Goal: Task Accomplishment & Management: Use online tool/utility

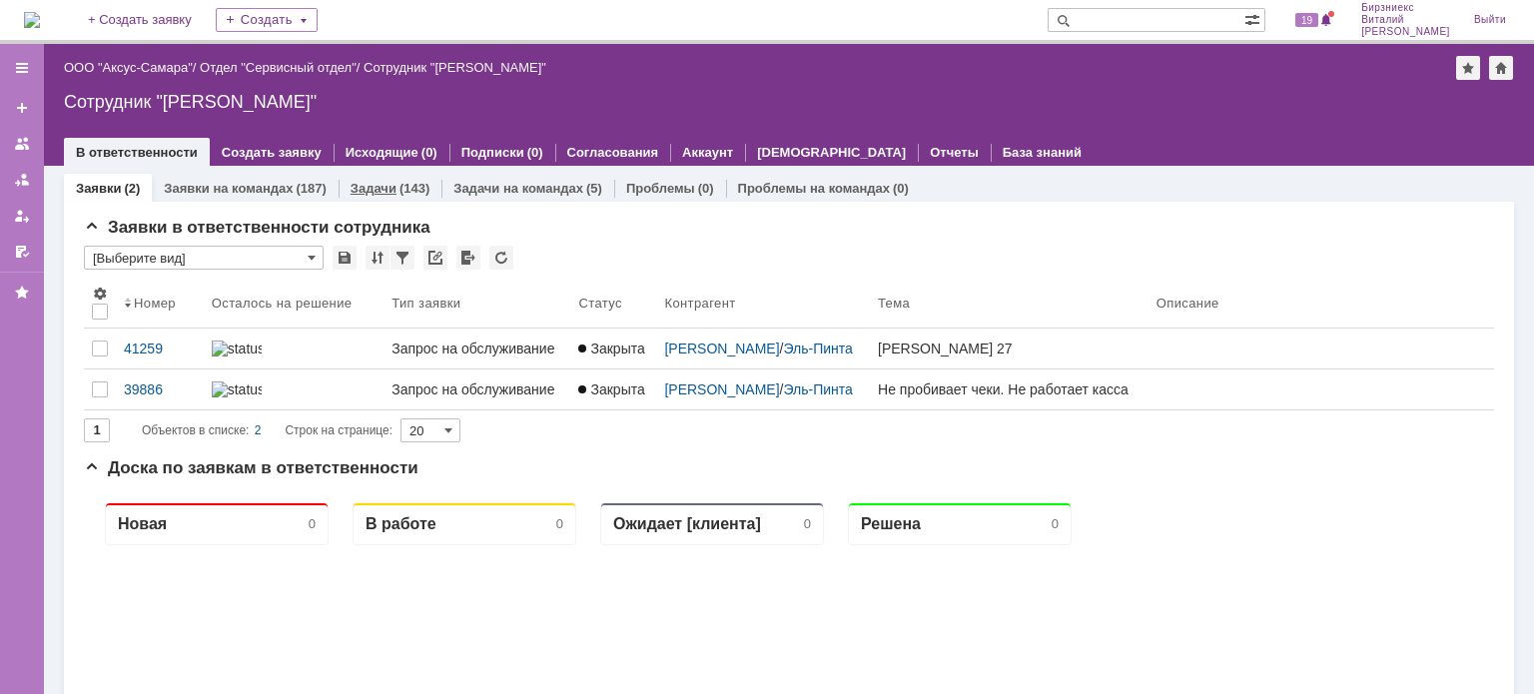
click at [364, 194] on link "Задачи" at bounding box center [374, 188] width 46 height 15
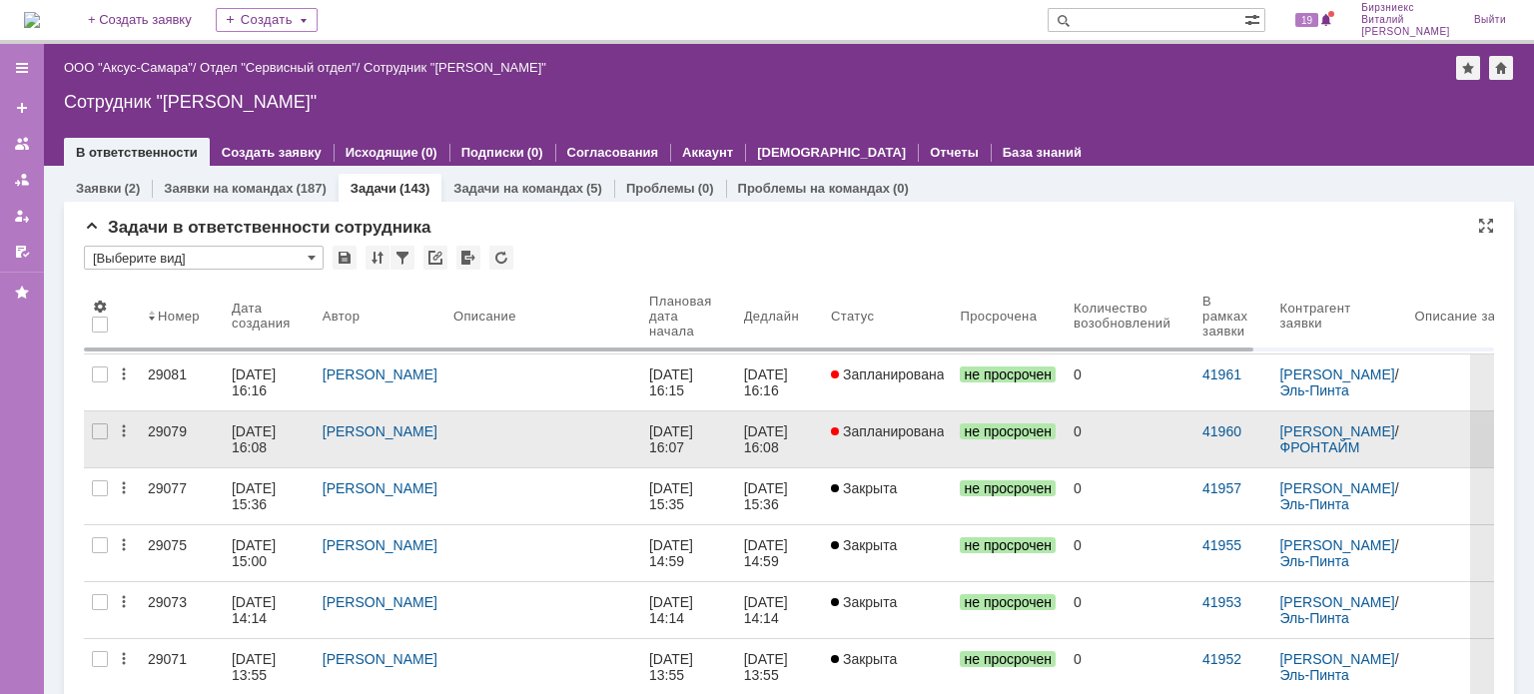
click at [407, 436] on div "[PERSON_NAME]" at bounding box center [380, 432] width 115 height 16
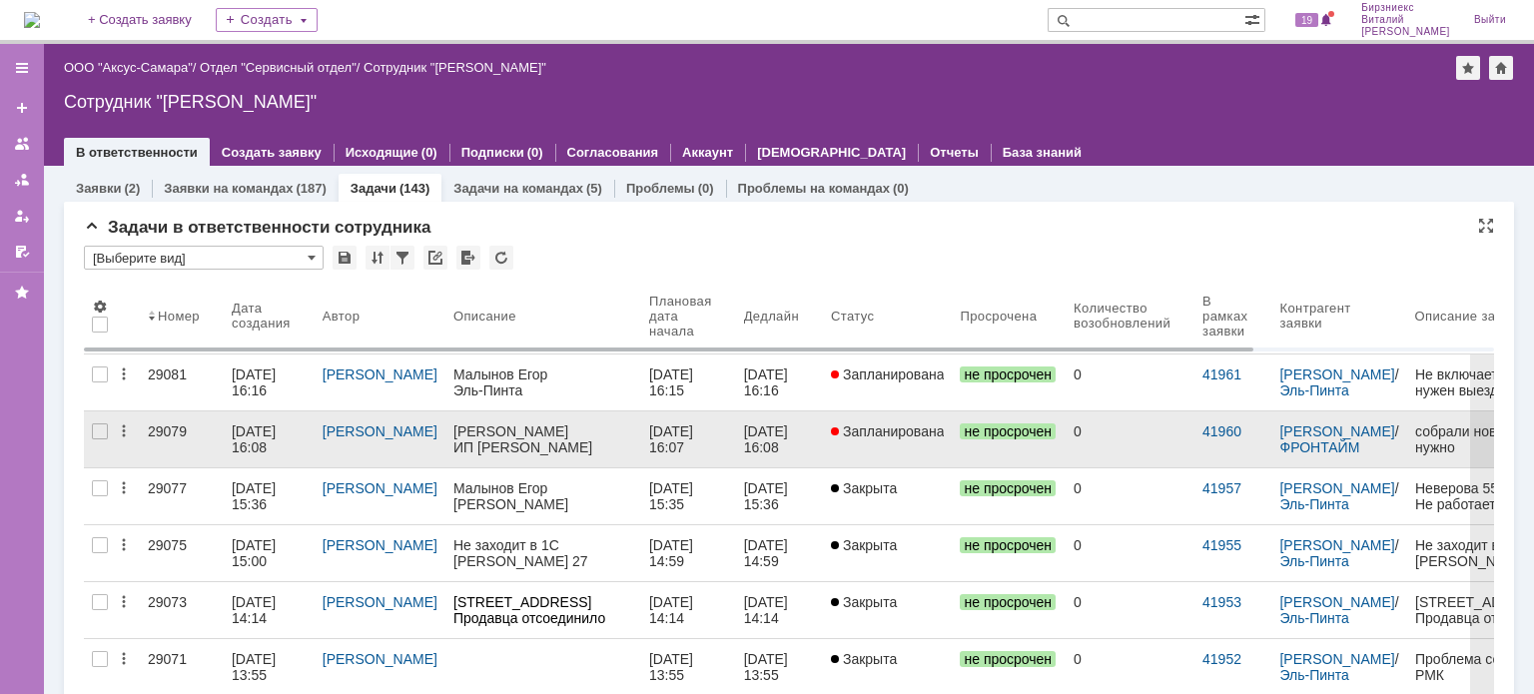
click at [243, 437] on div "[DATE] 16:08" at bounding box center [256, 440] width 48 height 32
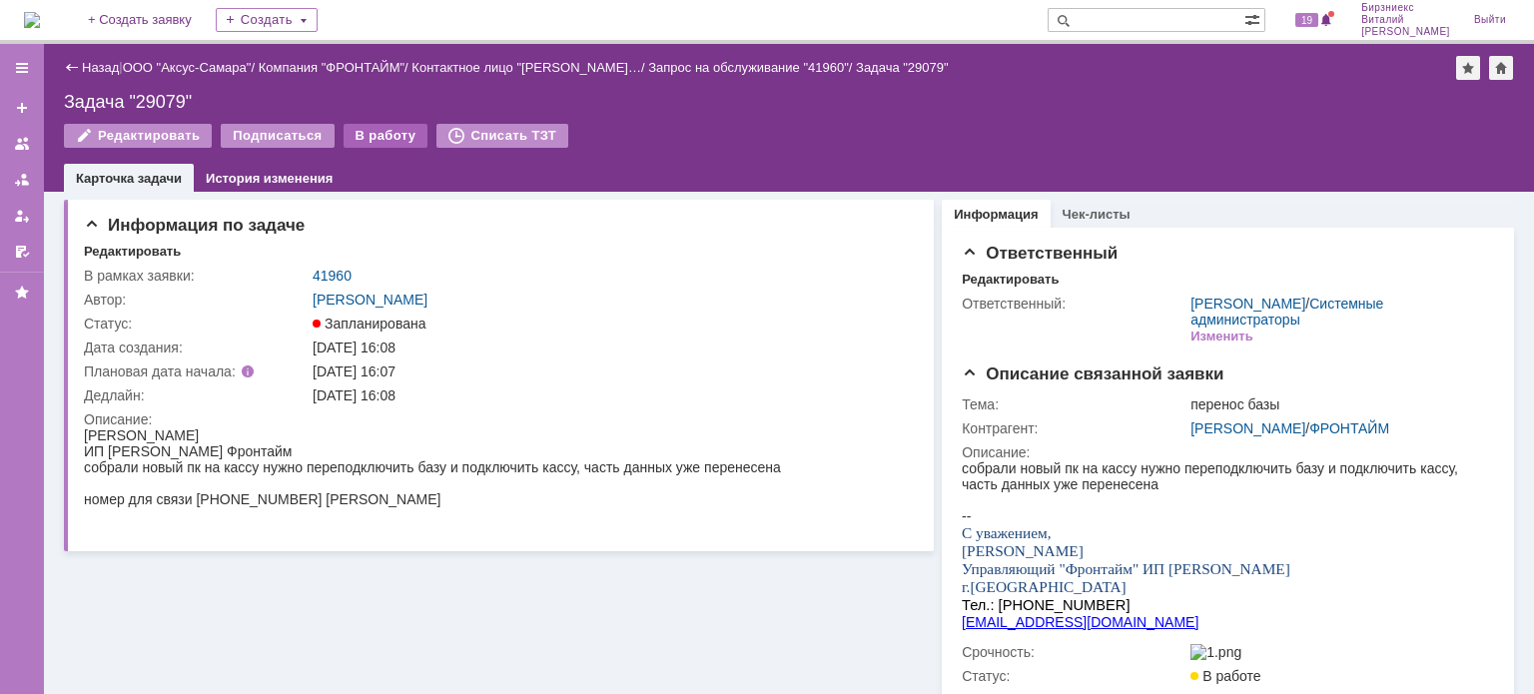
click at [373, 138] on div "В работу" at bounding box center [386, 136] width 85 height 24
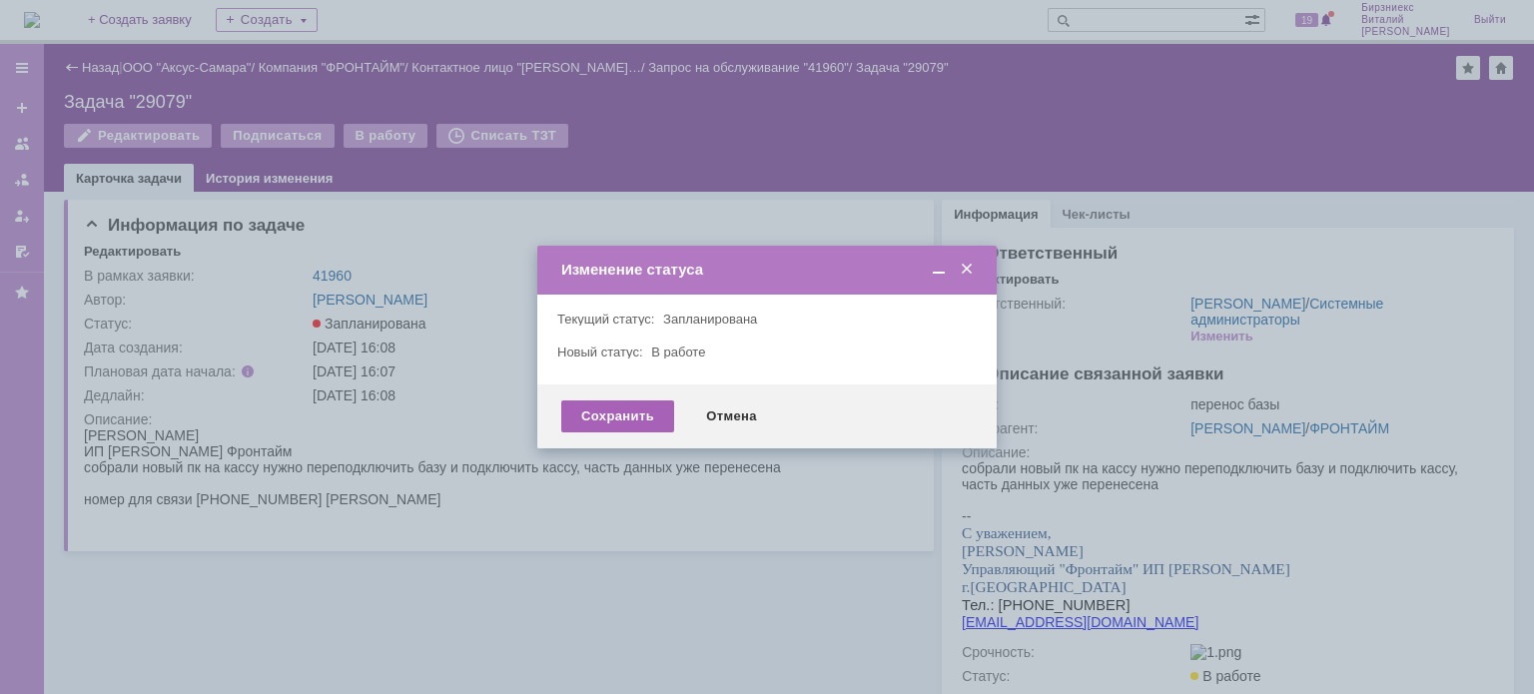
click at [616, 417] on div "Сохранить" at bounding box center [617, 417] width 113 height 32
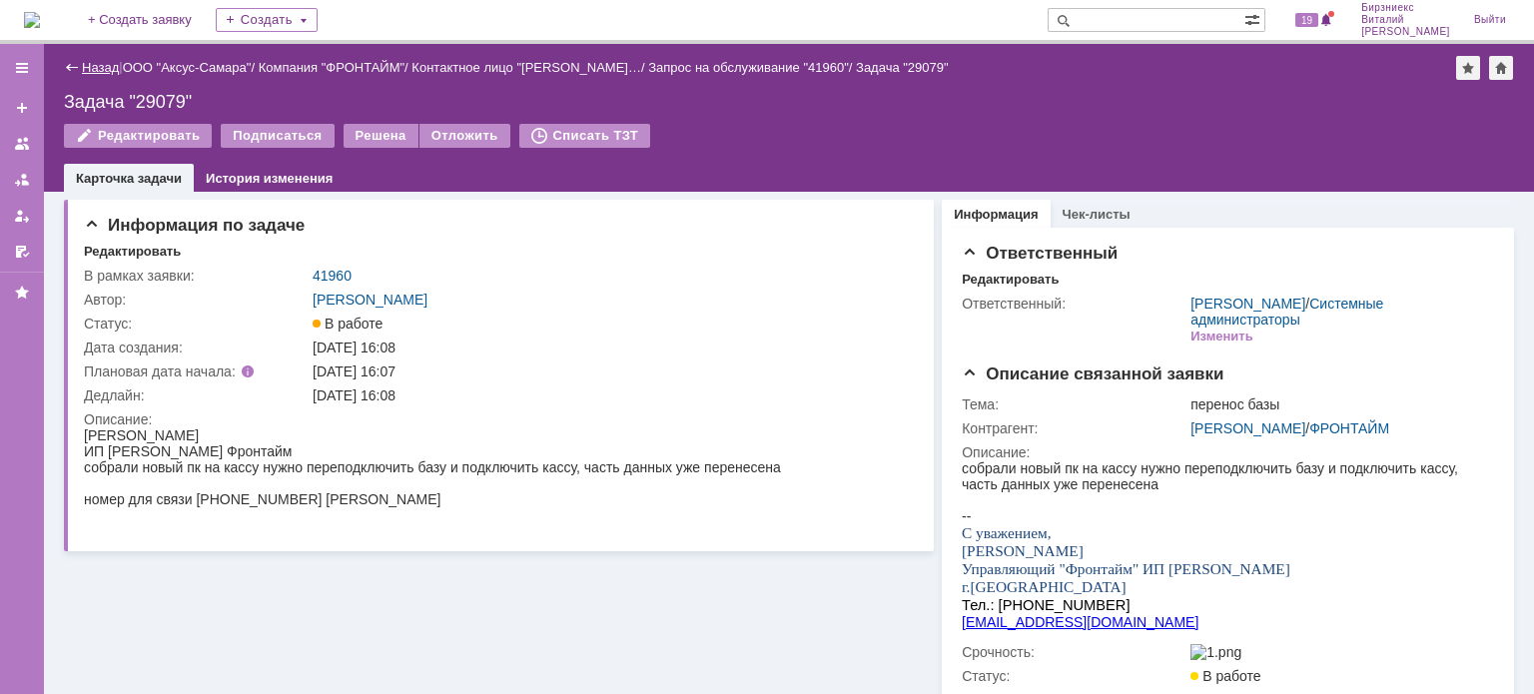
click at [98, 73] on link "Назад" at bounding box center [100, 67] width 37 height 15
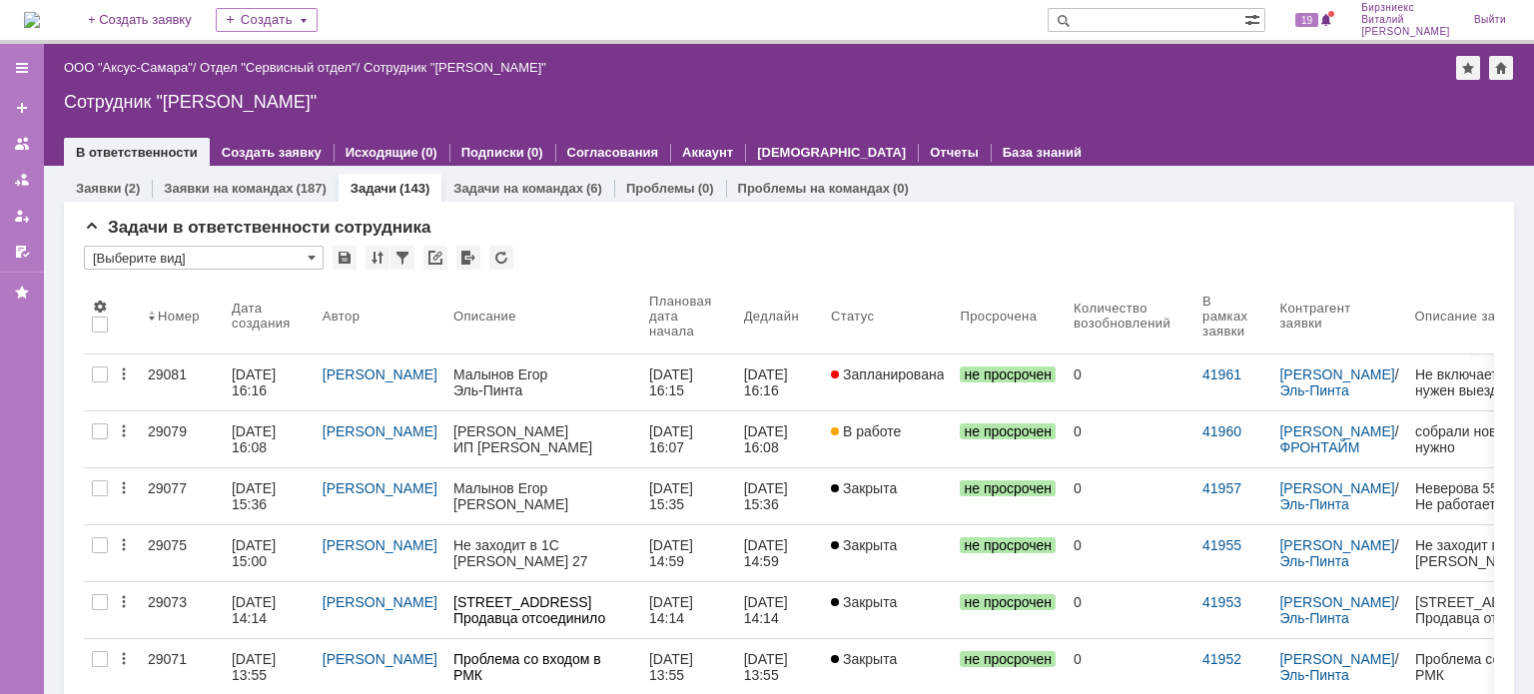
click at [460, 382] on div "Малынов Егор" at bounding box center [543, 375] width 180 height 16
click at [274, 389] on div "[DATE] 16:16" at bounding box center [269, 383] width 75 height 32
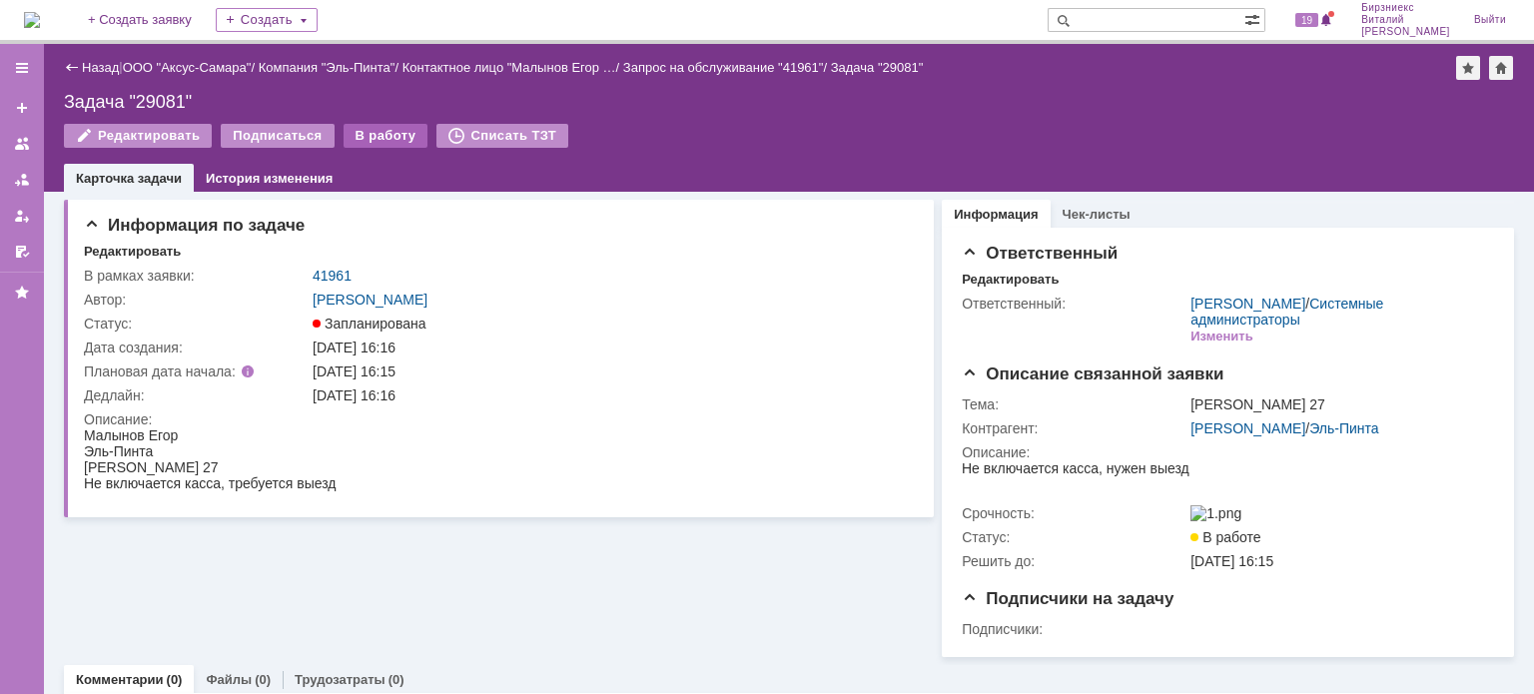
click at [368, 131] on div "В работу" at bounding box center [386, 136] width 85 height 24
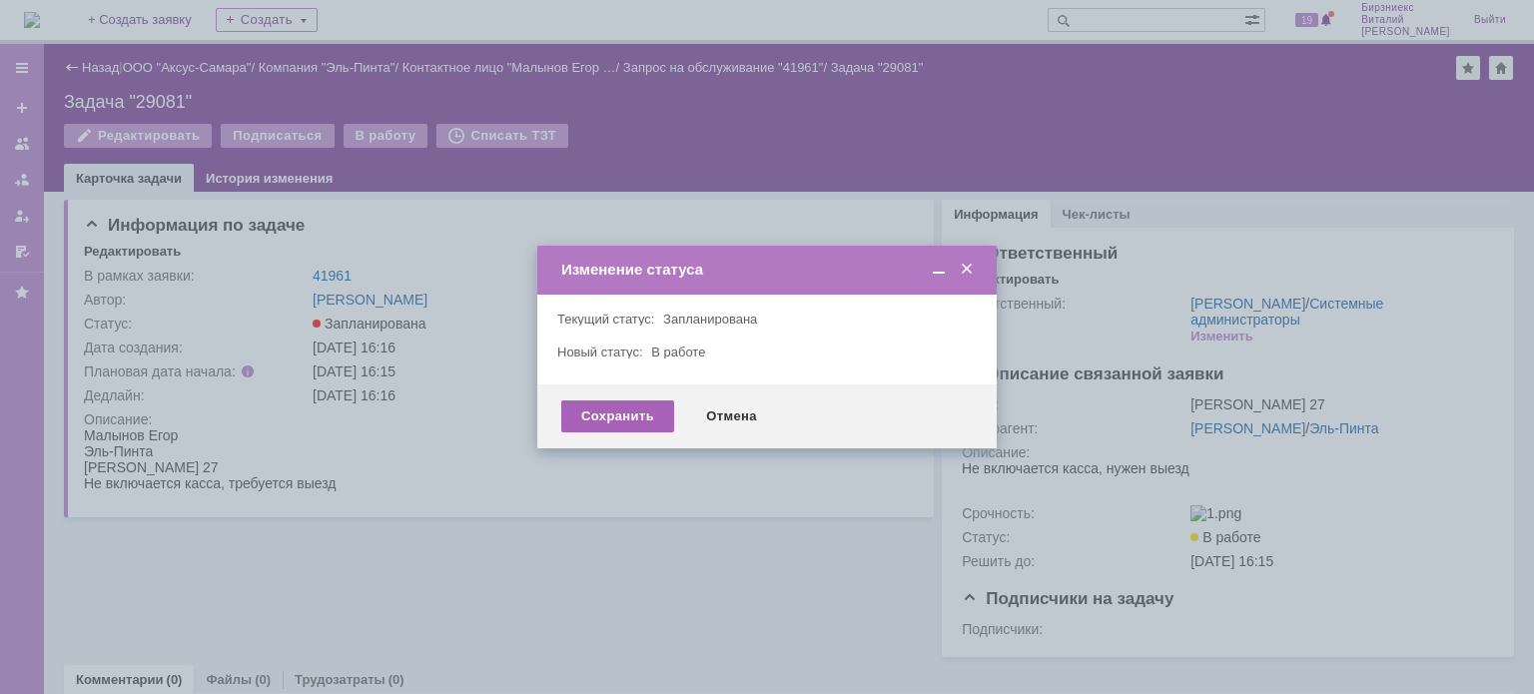
click at [633, 411] on div "Сохранить" at bounding box center [617, 417] width 113 height 32
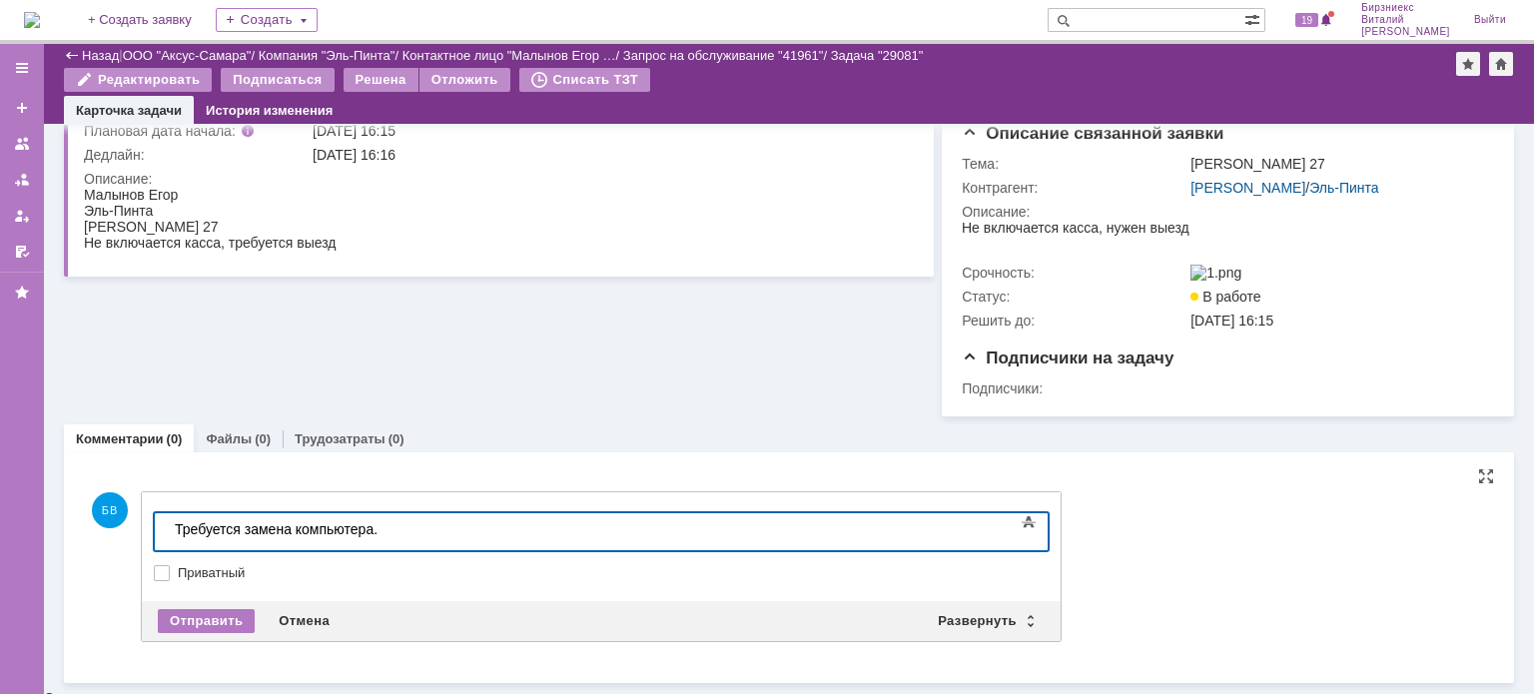
scroll to position [174, 0]
click at [178, 625] on div "Отправить" at bounding box center [206, 620] width 97 height 24
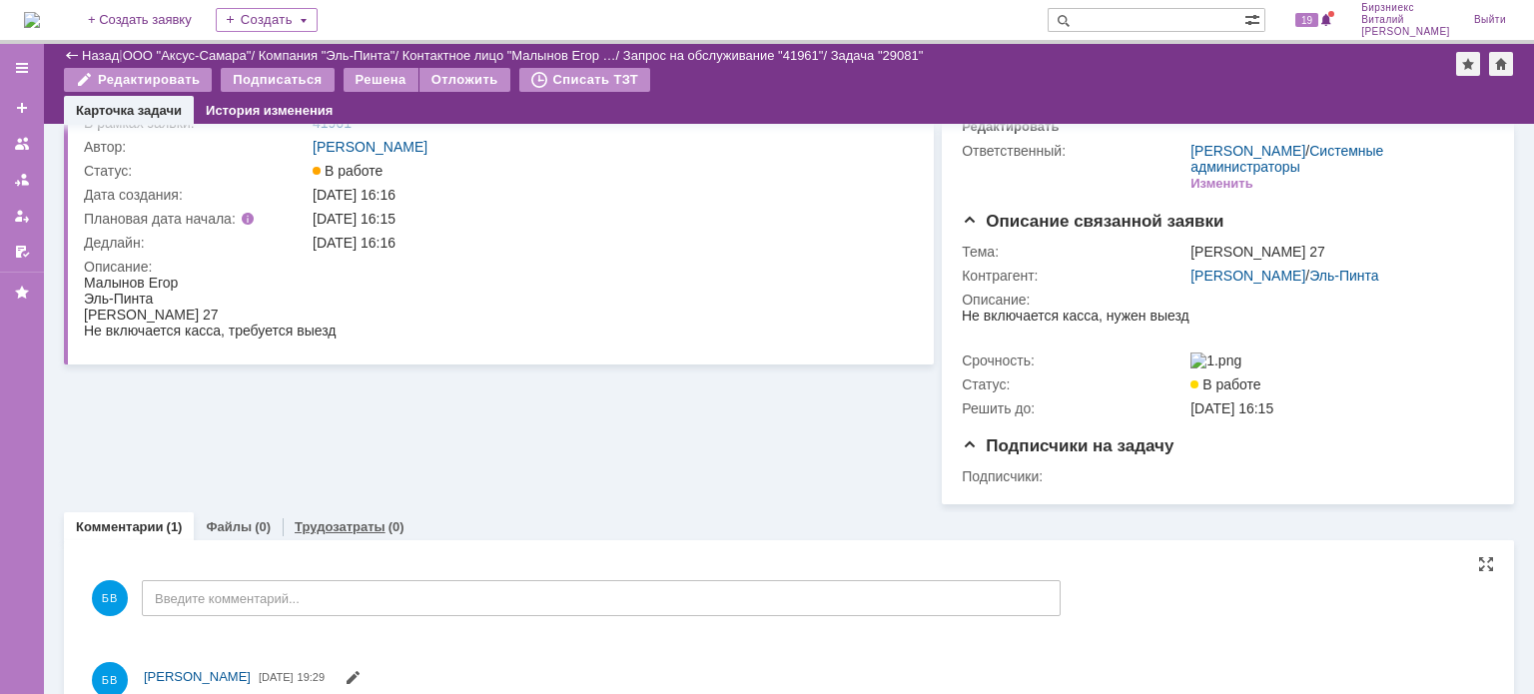
scroll to position [0, 0]
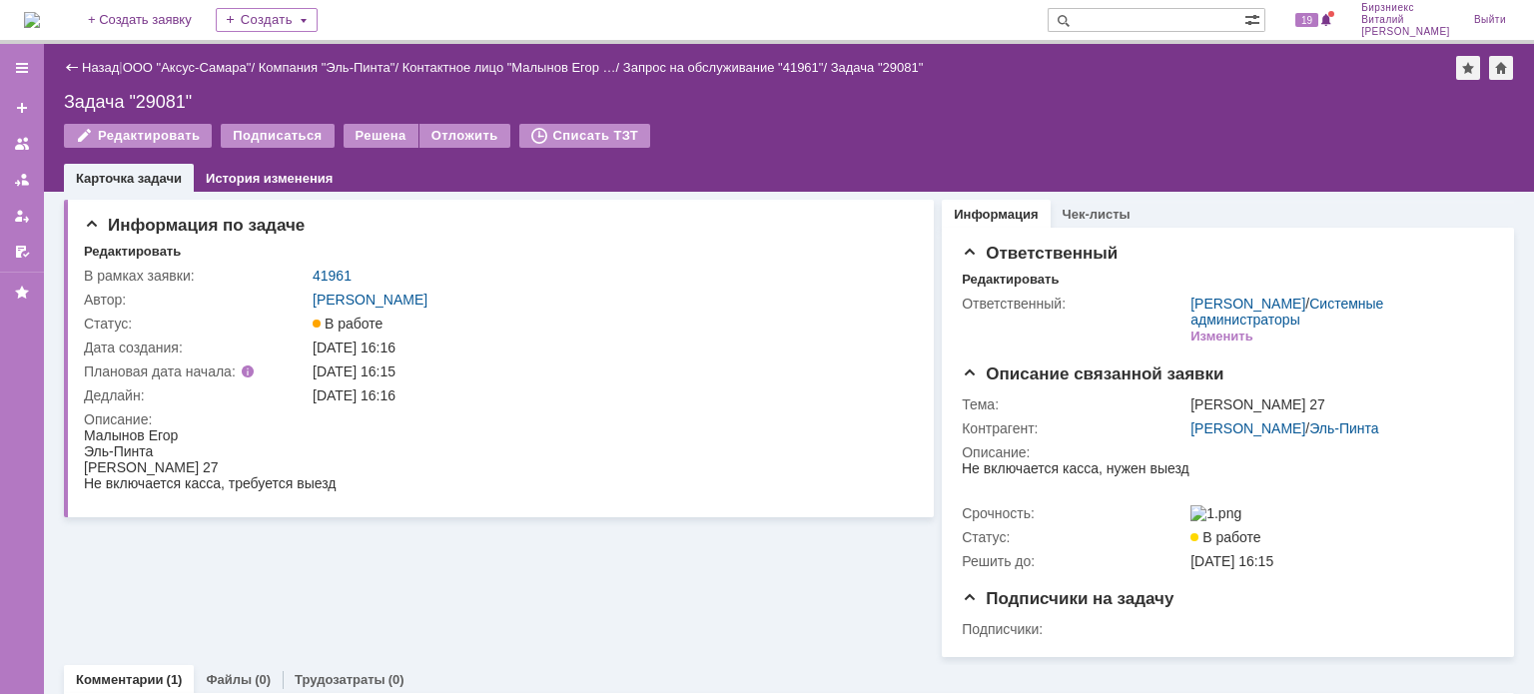
click at [790, 158] on div "Редактировать Подписаться Решена Отложить Списать ТЗТ" at bounding box center [789, 145] width 1450 height 42
